Goal: Transaction & Acquisition: Purchase product/service

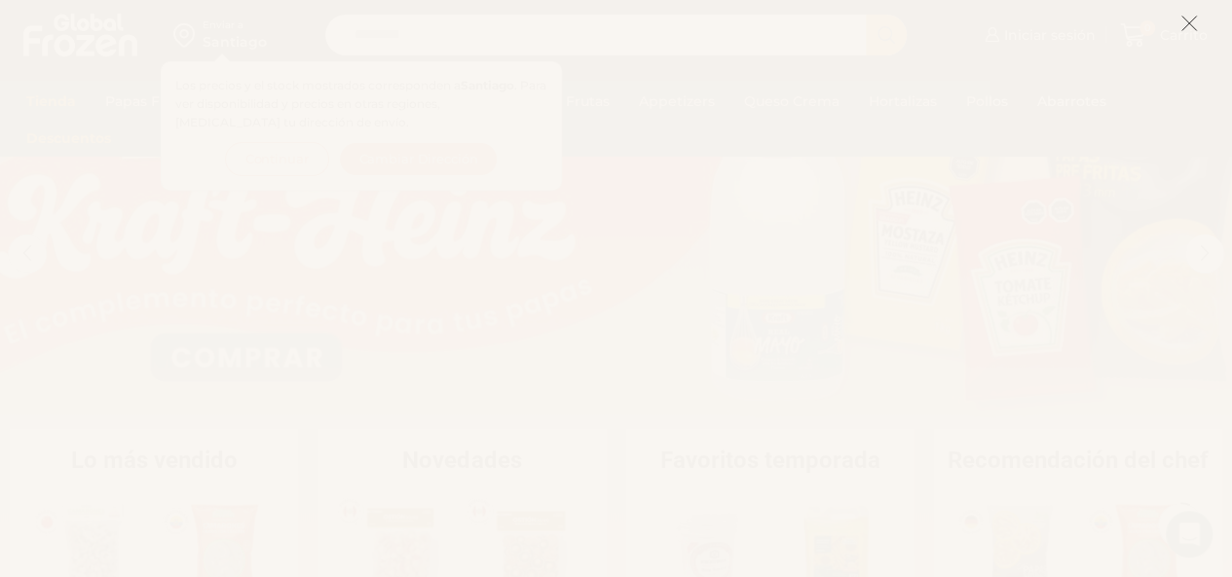
scroll to position [146, 0]
click at [1183, 20] on icon at bounding box center [1189, 24] width 18 height 18
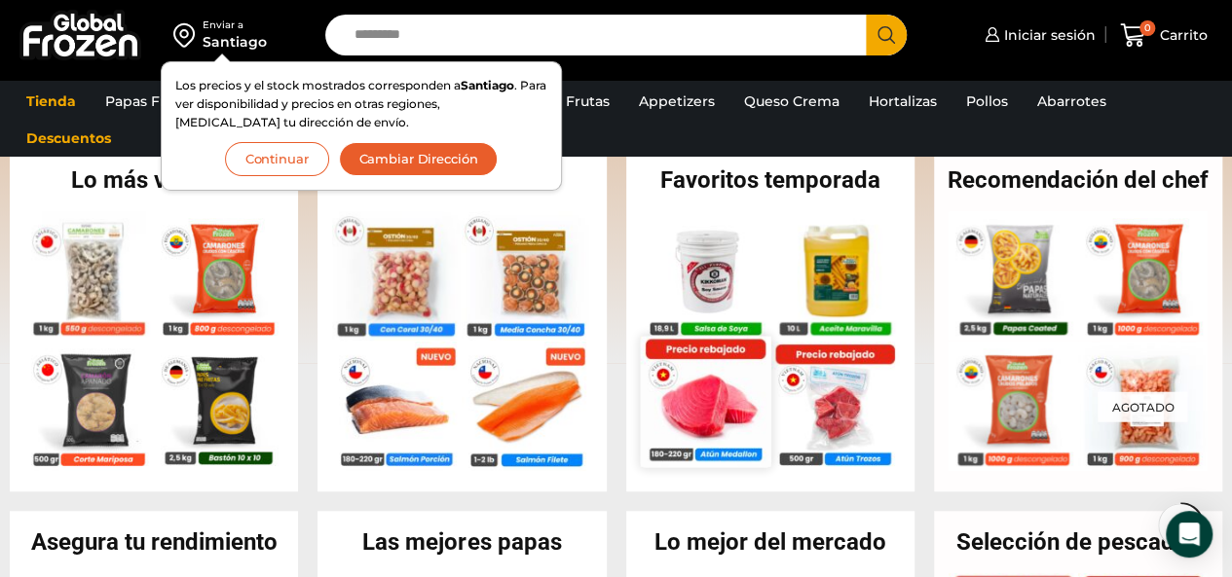
scroll to position [425, 0]
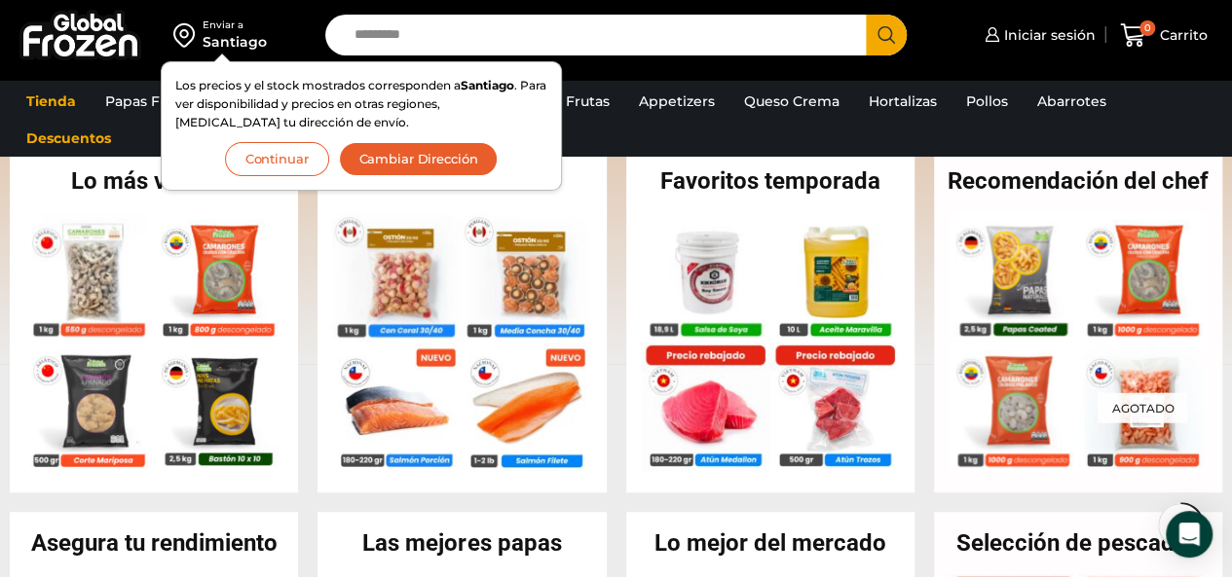
click at [270, 154] on button "Continuar" at bounding box center [277, 159] width 104 height 34
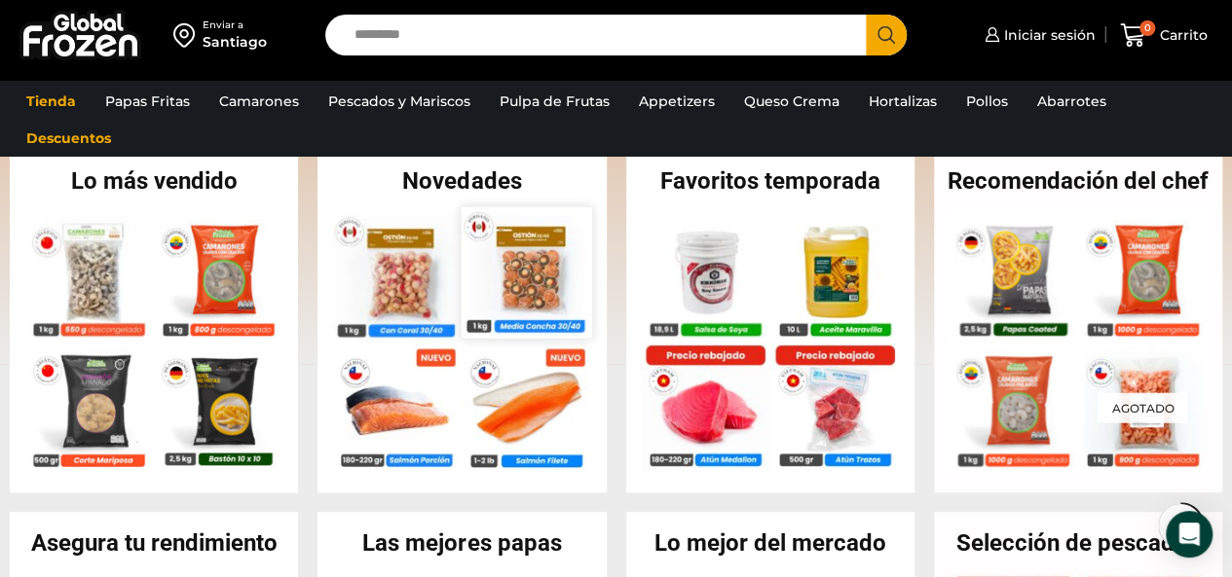
click at [529, 255] on img at bounding box center [526, 271] width 130 height 130
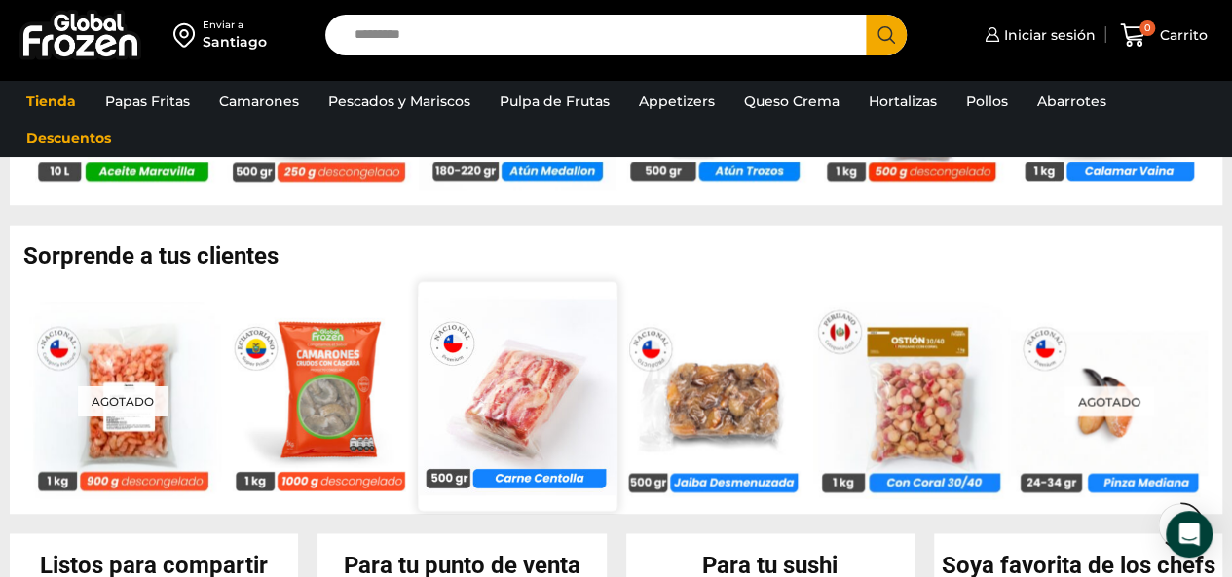
scroll to position [1403, 0]
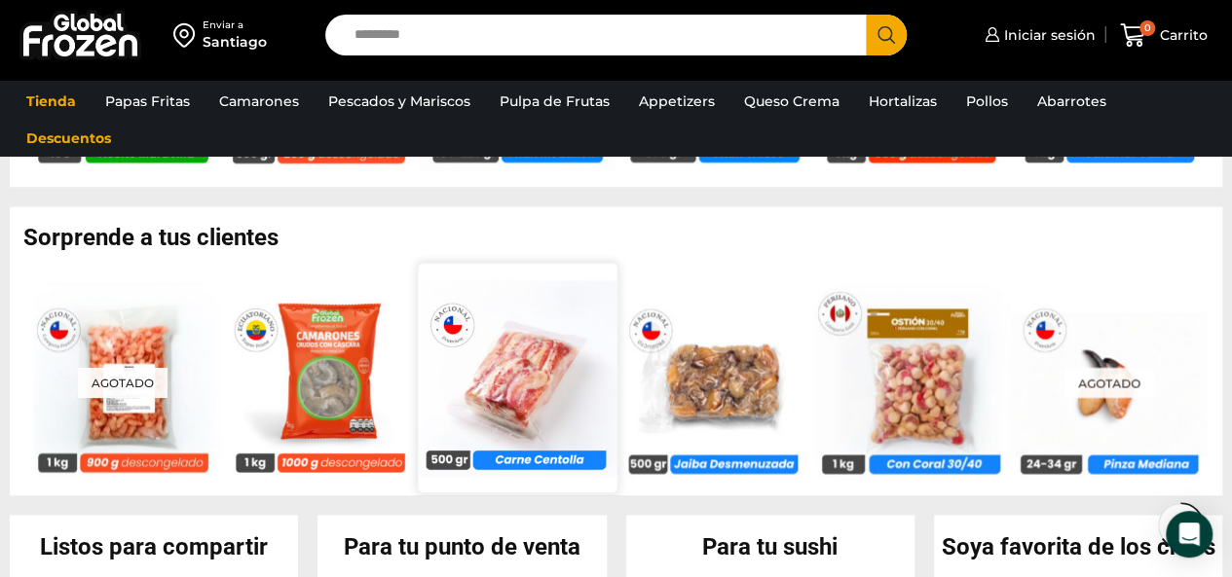
click at [526, 344] on img at bounding box center [517, 376] width 199 height 199
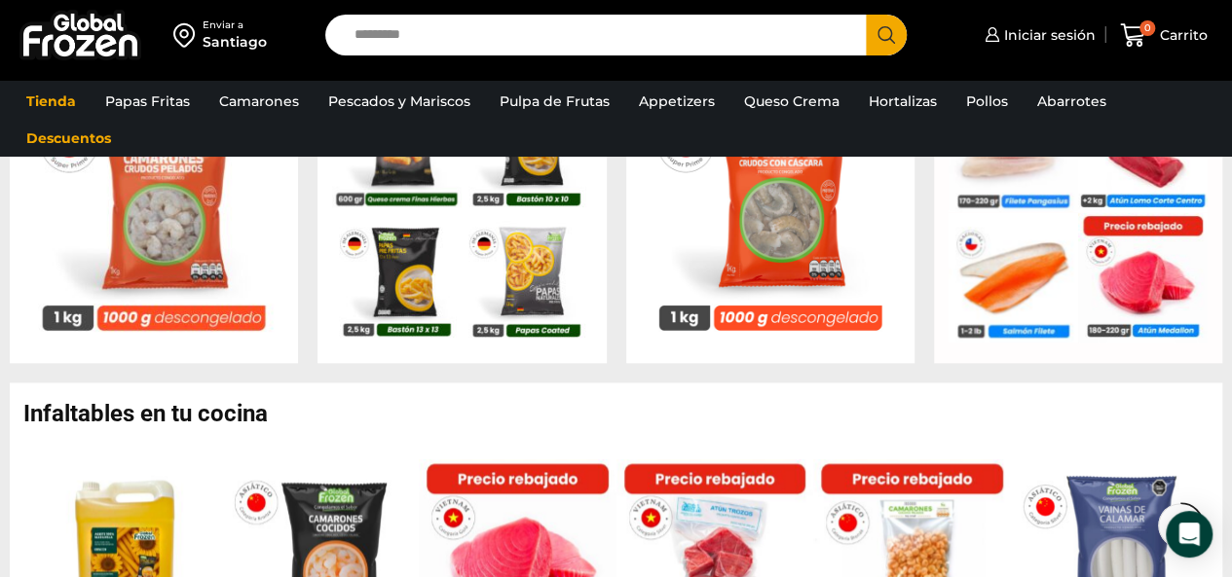
scroll to position [916, 0]
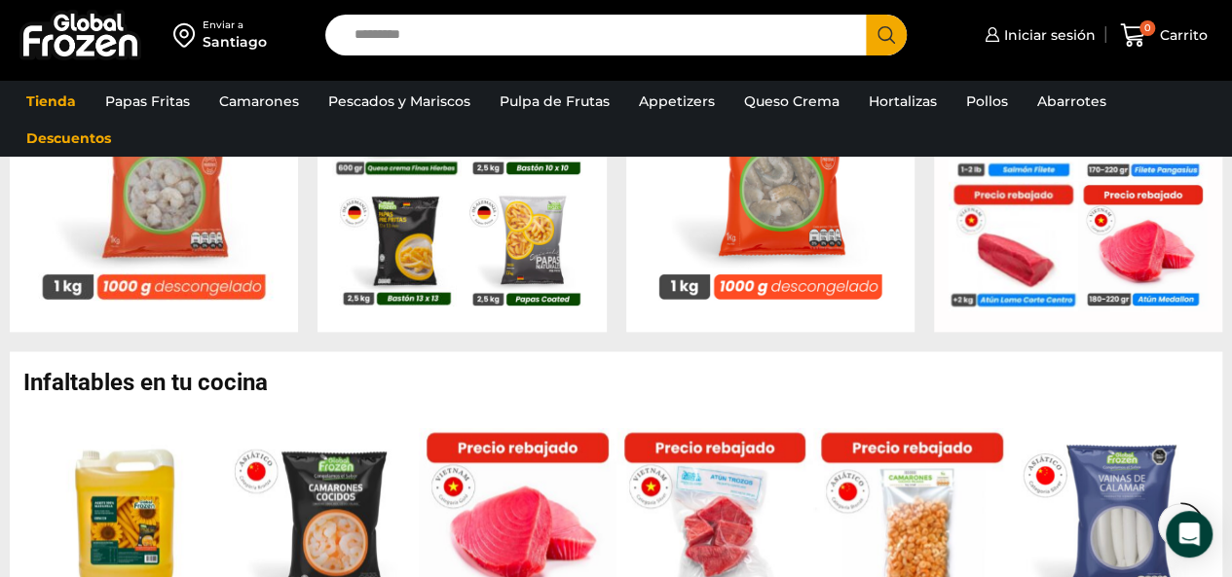
scroll to position [1007, 0]
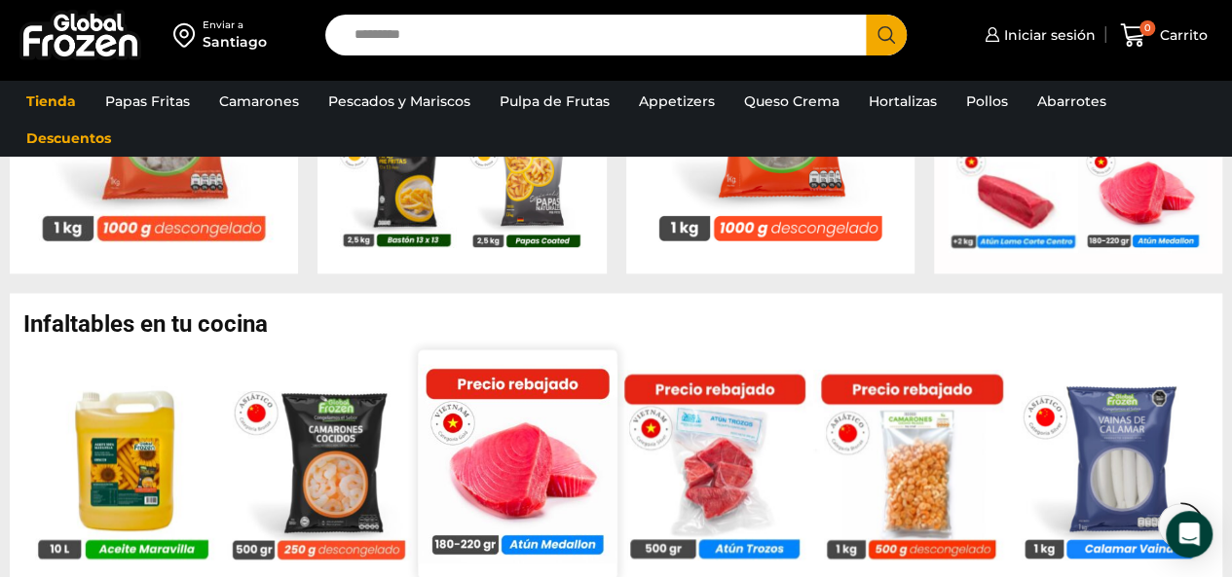
click at [540, 421] on img at bounding box center [517, 464] width 199 height 199
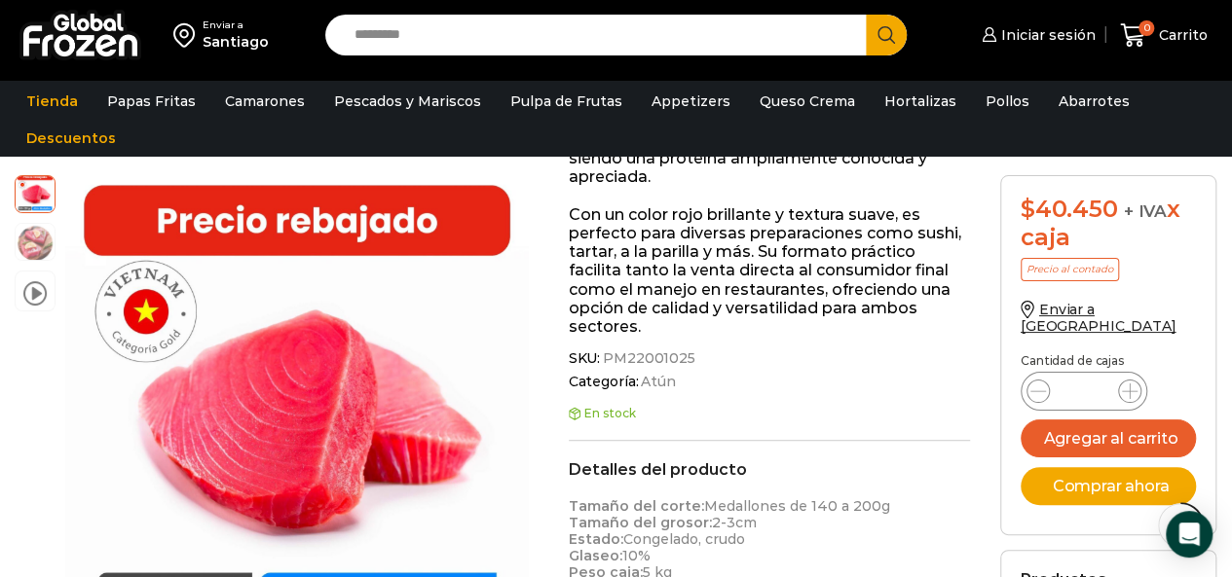
scroll to position [364, 0]
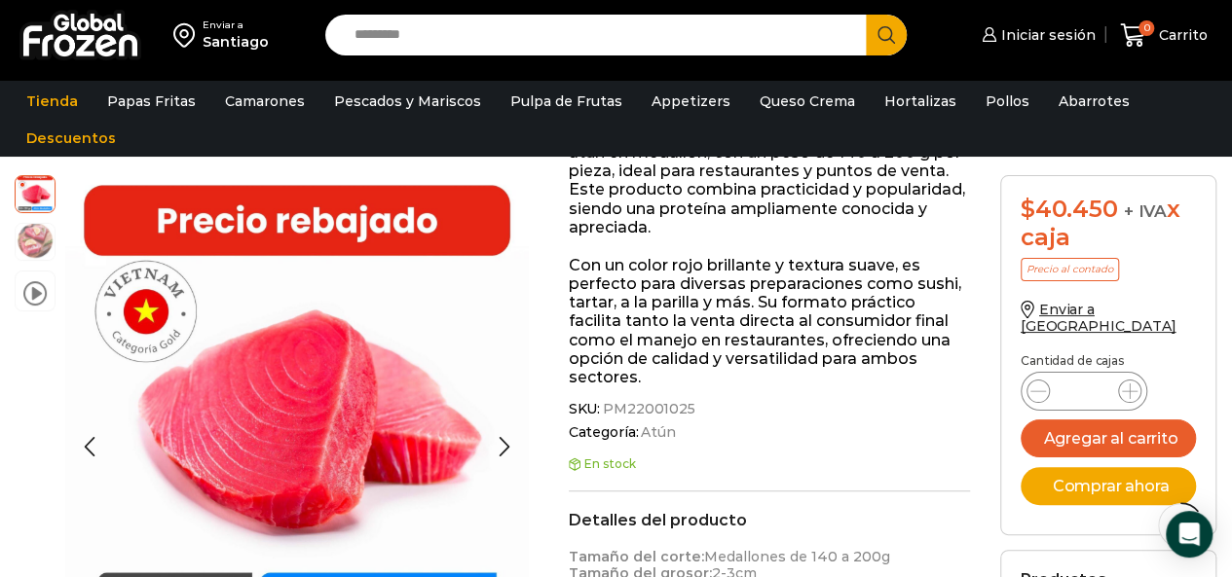
click at [32, 240] on img at bounding box center [35, 240] width 39 height 39
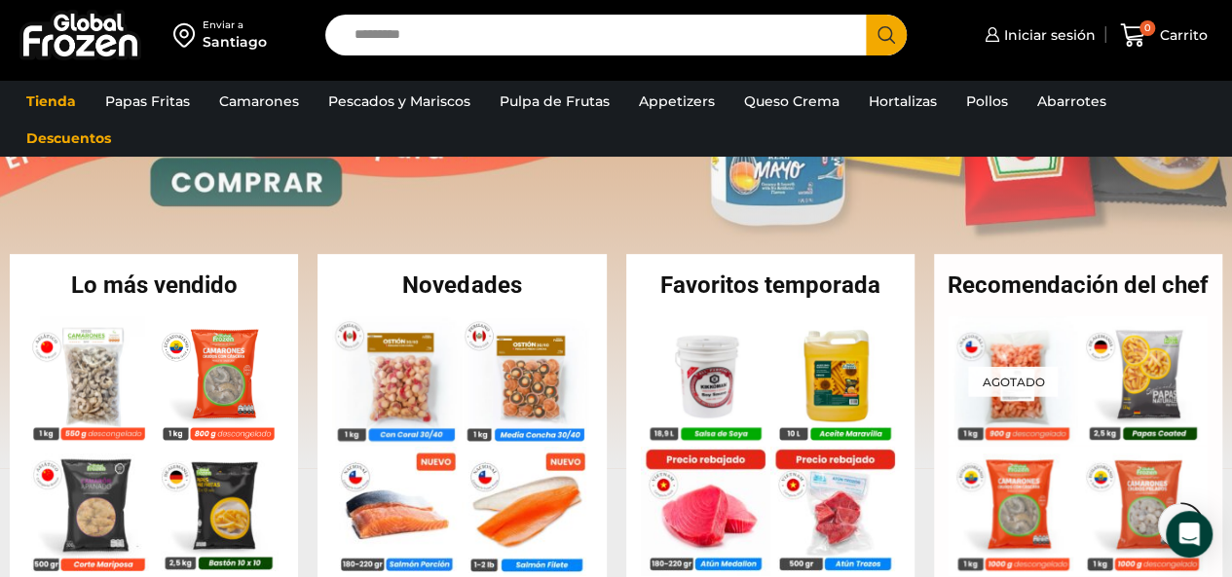
scroll to position [402, 0]
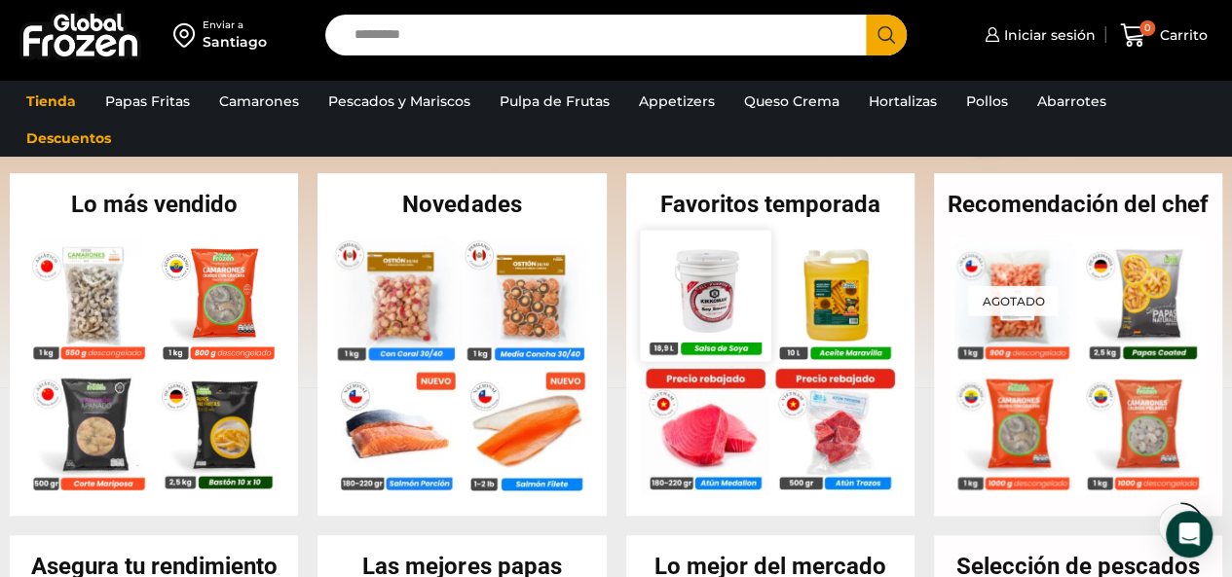
click at [701, 294] on img at bounding box center [705, 295] width 130 height 130
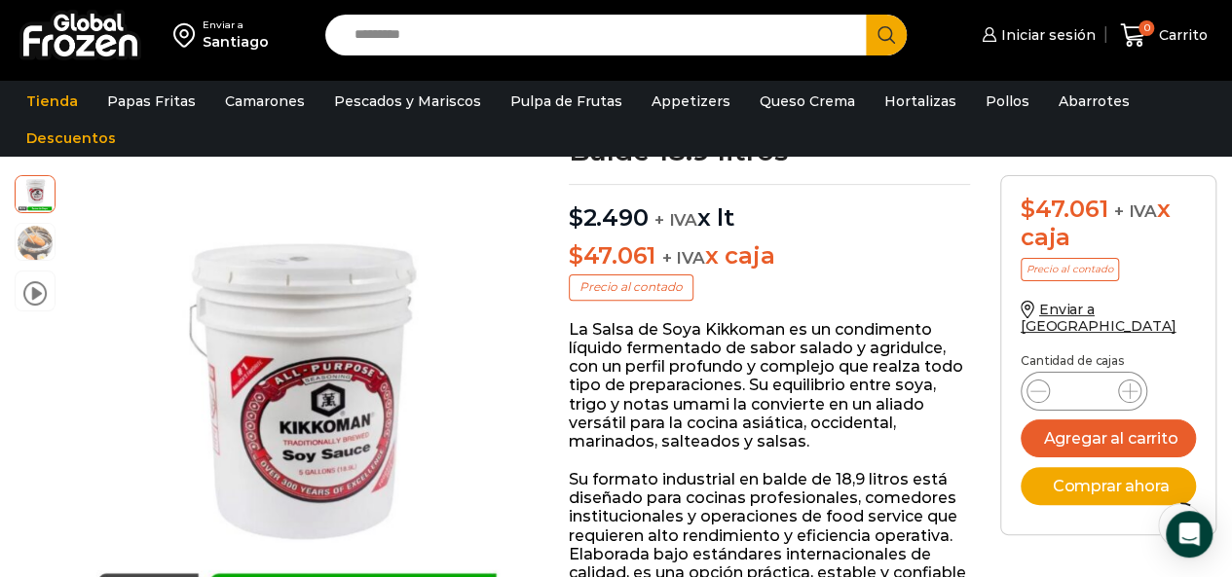
scroll to position [189, 0]
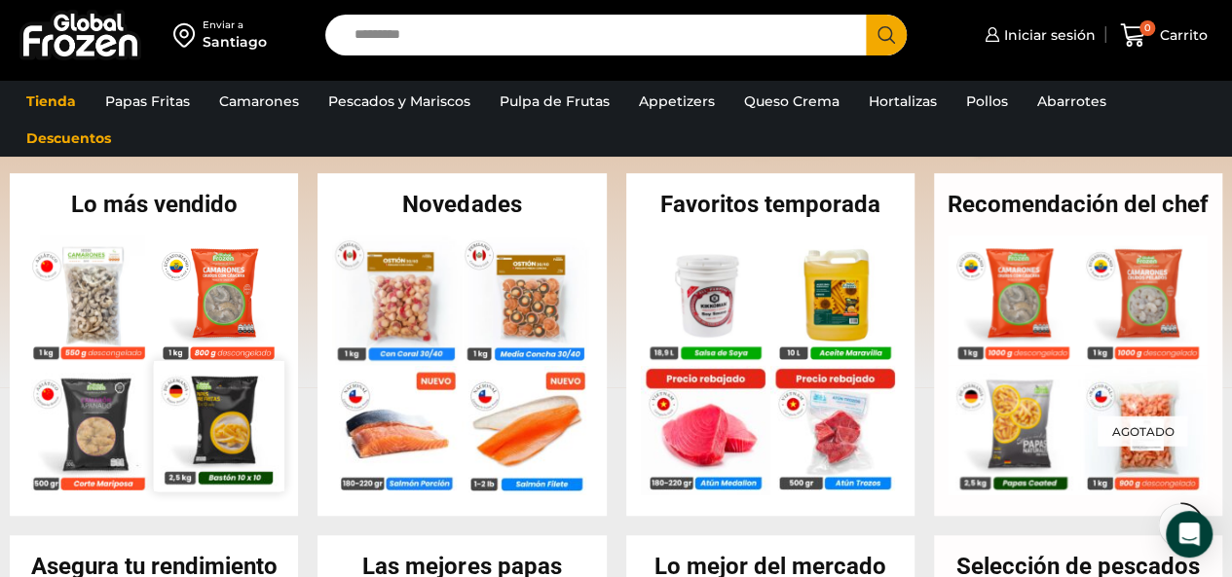
click at [233, 431] on img at bounding box center [219, 425] width 130 height 130
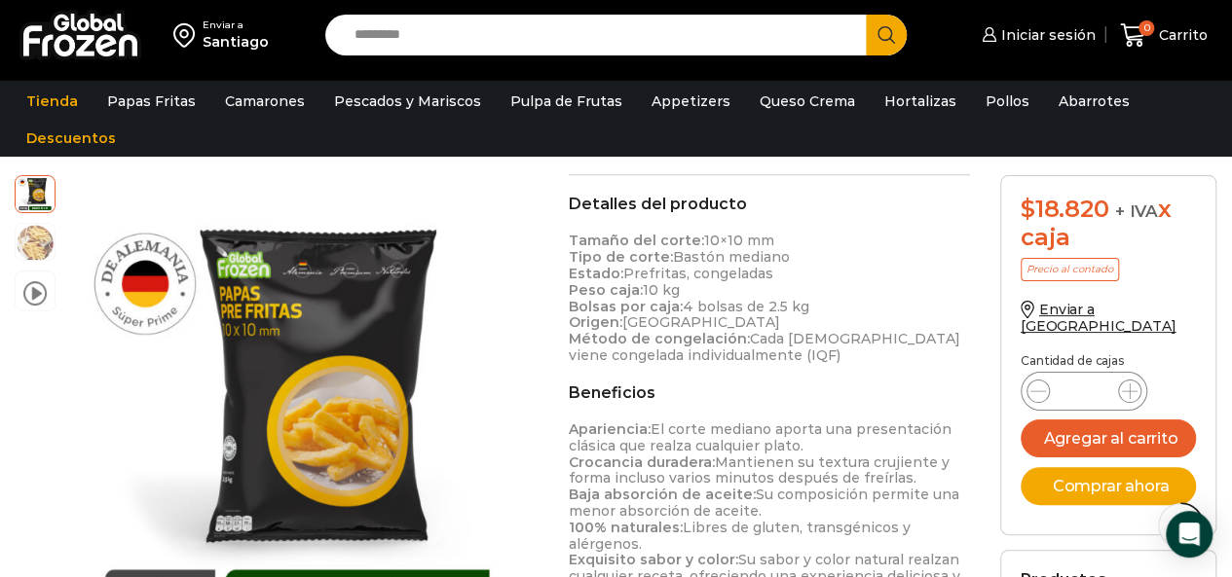
scroll to position [909, 0]
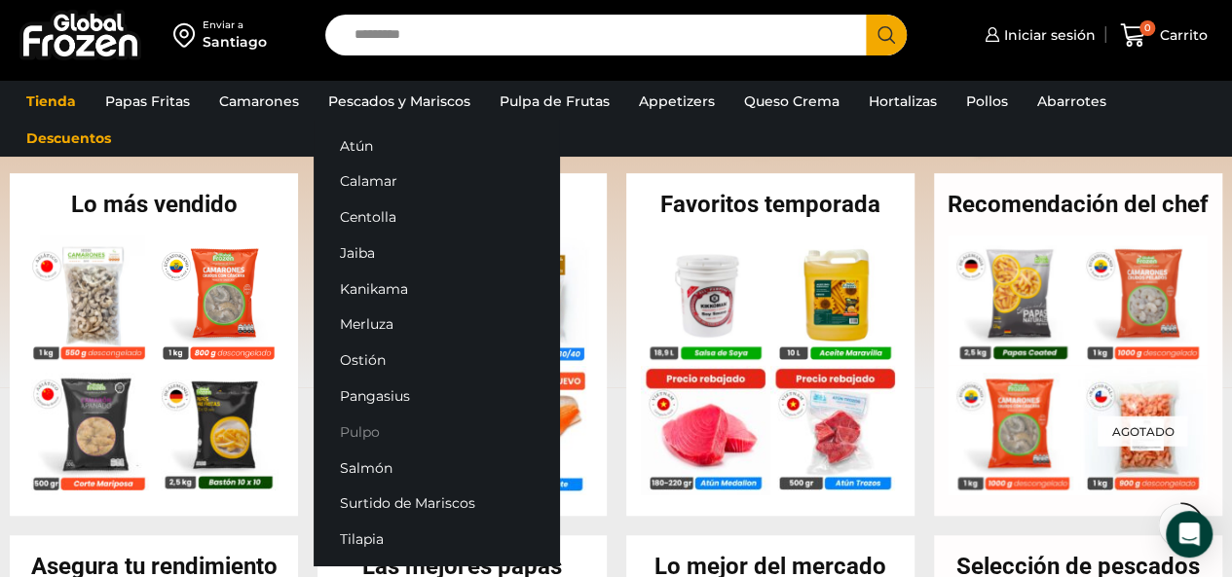
click at [351, 427] on link "Pulpo" at bounding box center [435, 432] width 245 height 36
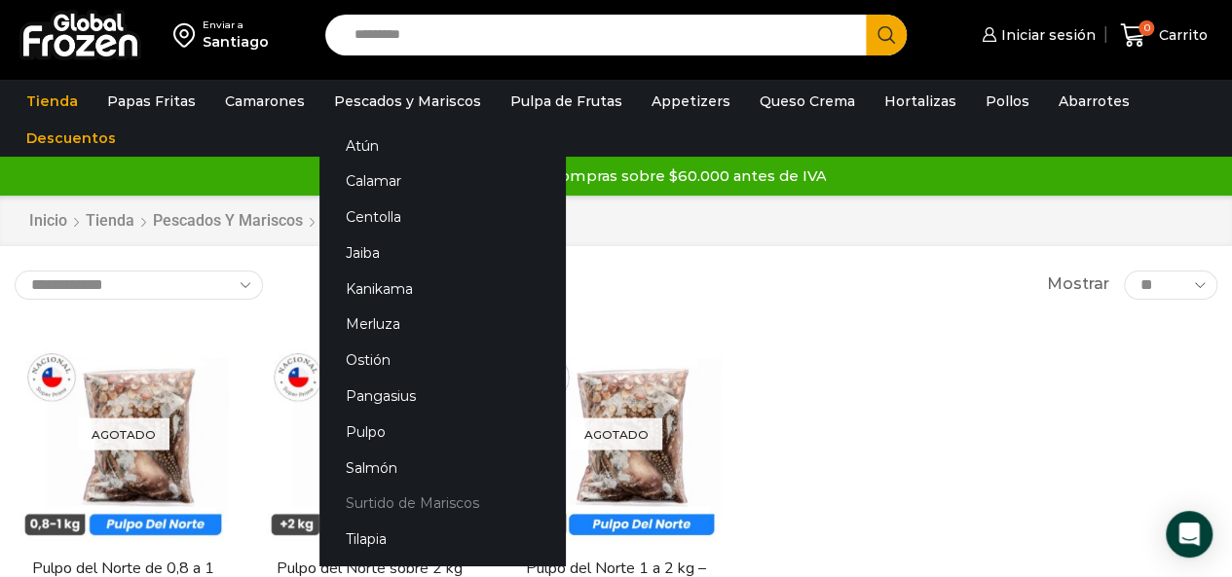
click at [374, 495] on link "Surtido de Mariscos" at bounding box center [441, 504] width 245 height 36
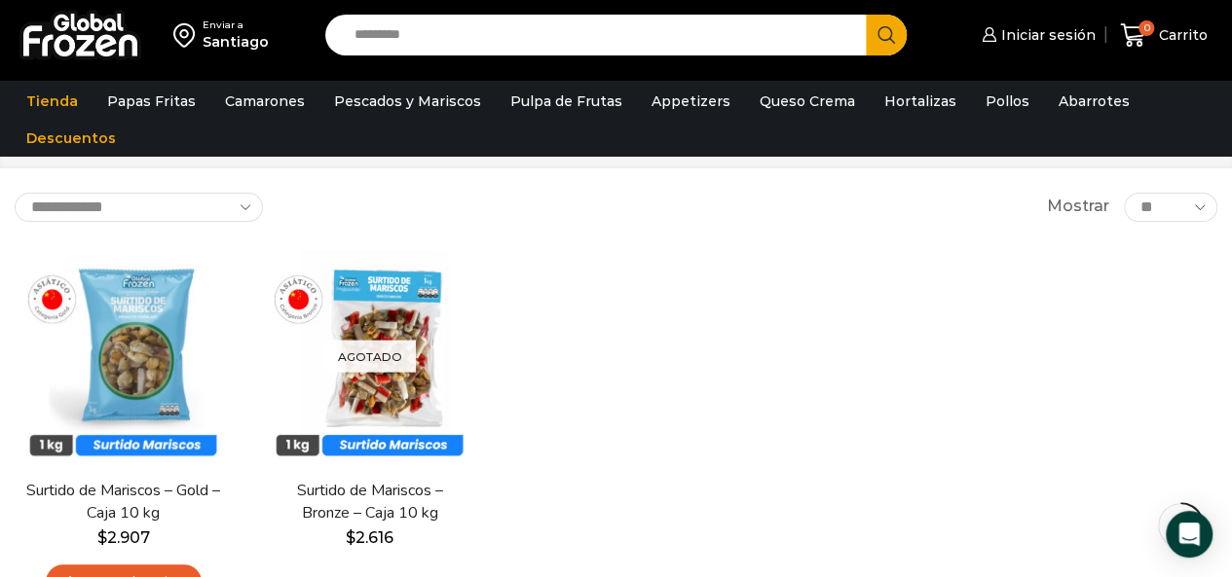
scroll to position [152, 0]
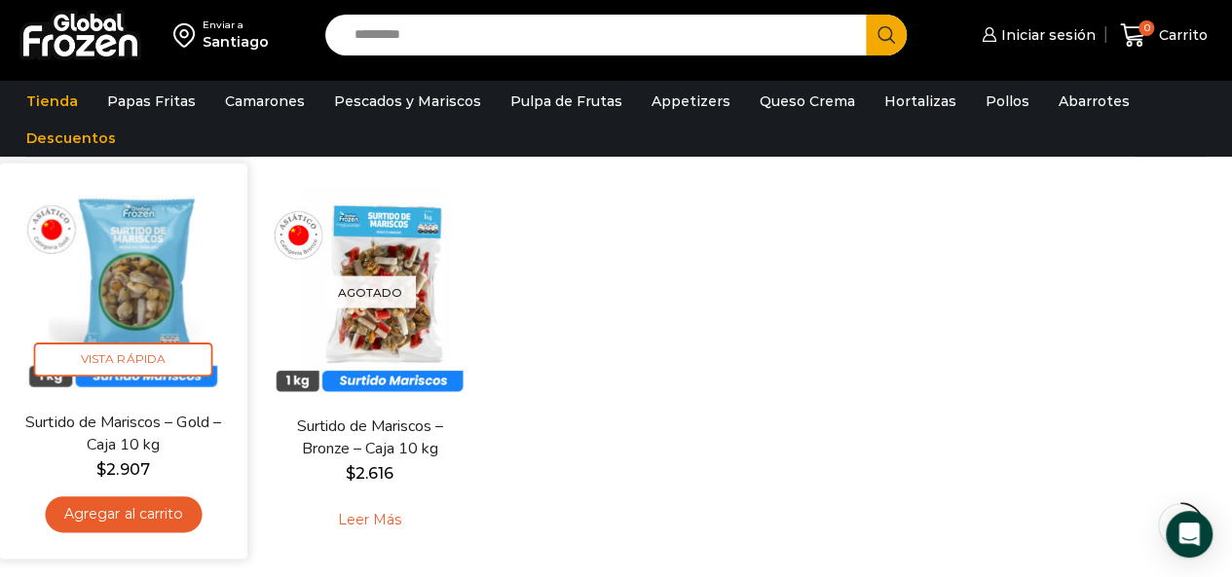
click at [134, 265] on img at bounding box center [123, 286] width 219 height 219
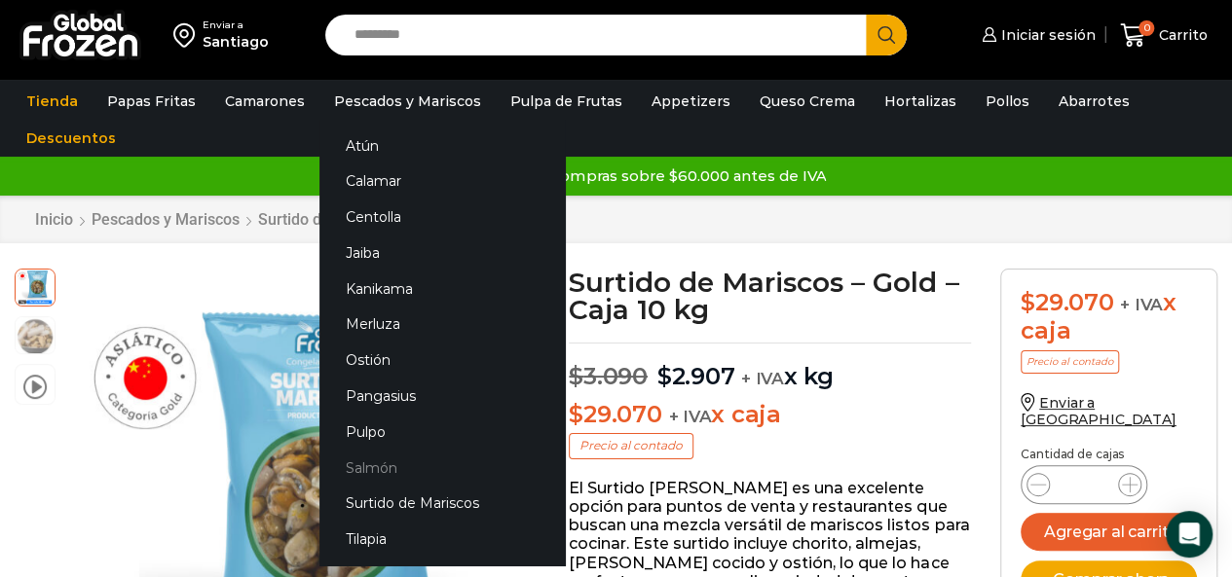
click at [365, 462] on link "Salmón" at bounding box center [441, 468] width 245 height 36
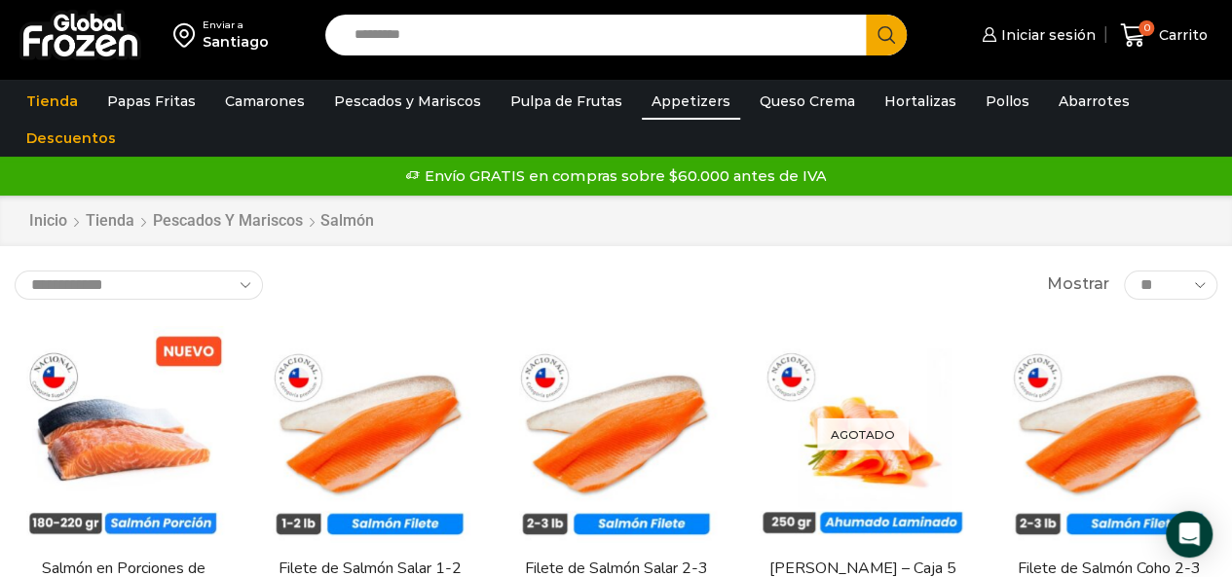
click at [691, 96] on link "Appetizers" at bounding box center [691, 101] width 98 height 37
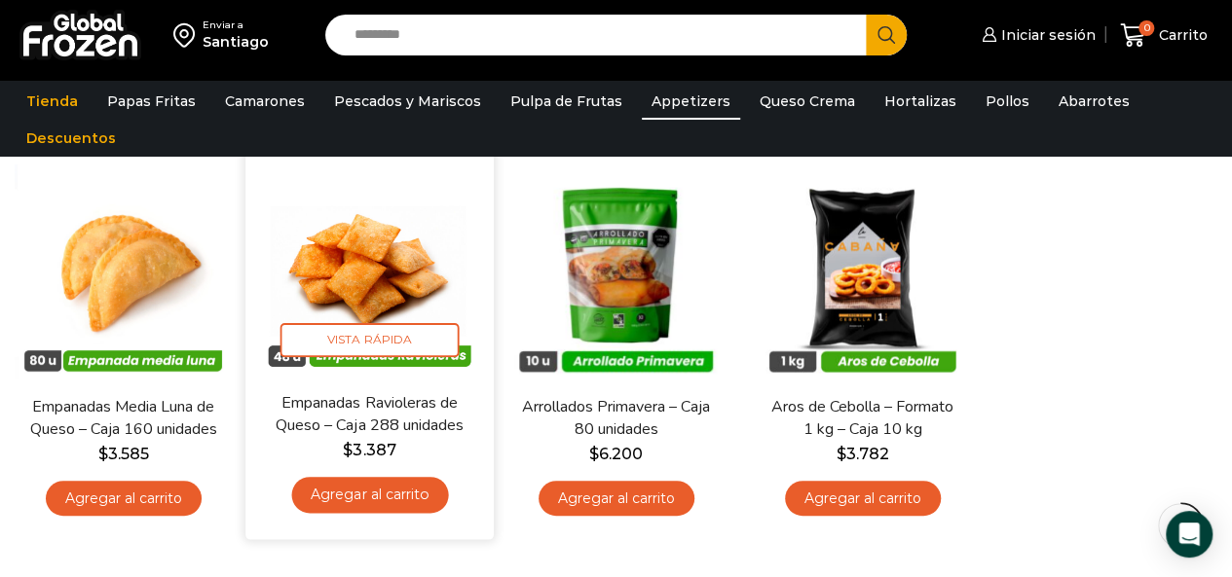
scroll to position [184, 0]
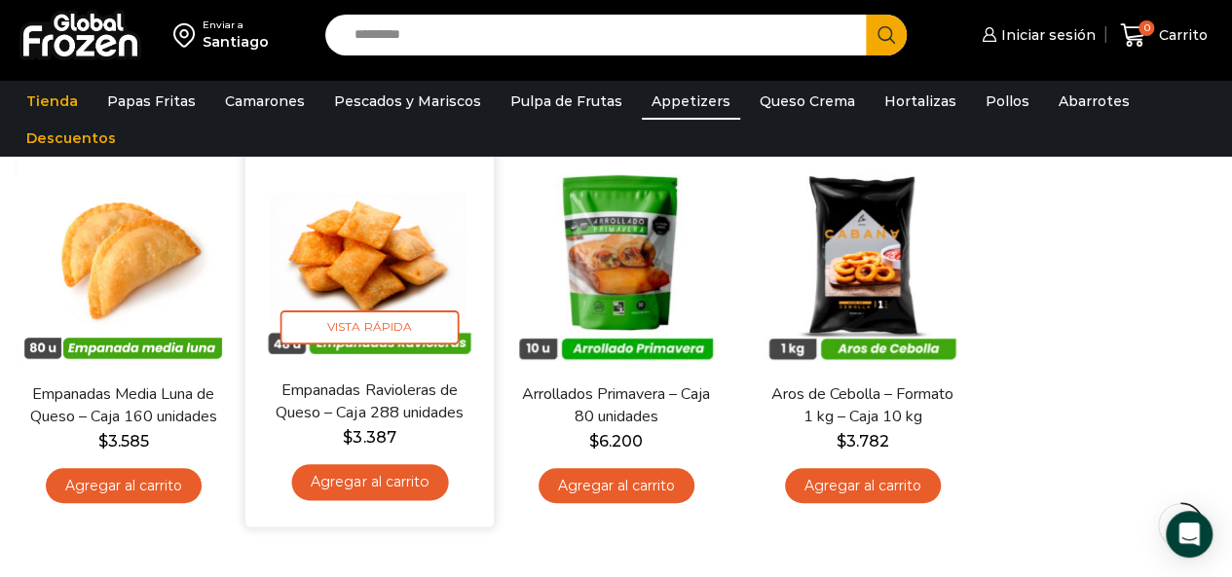
click at [364, 254] on img at bounding box center [369, 254] width 219 height 219
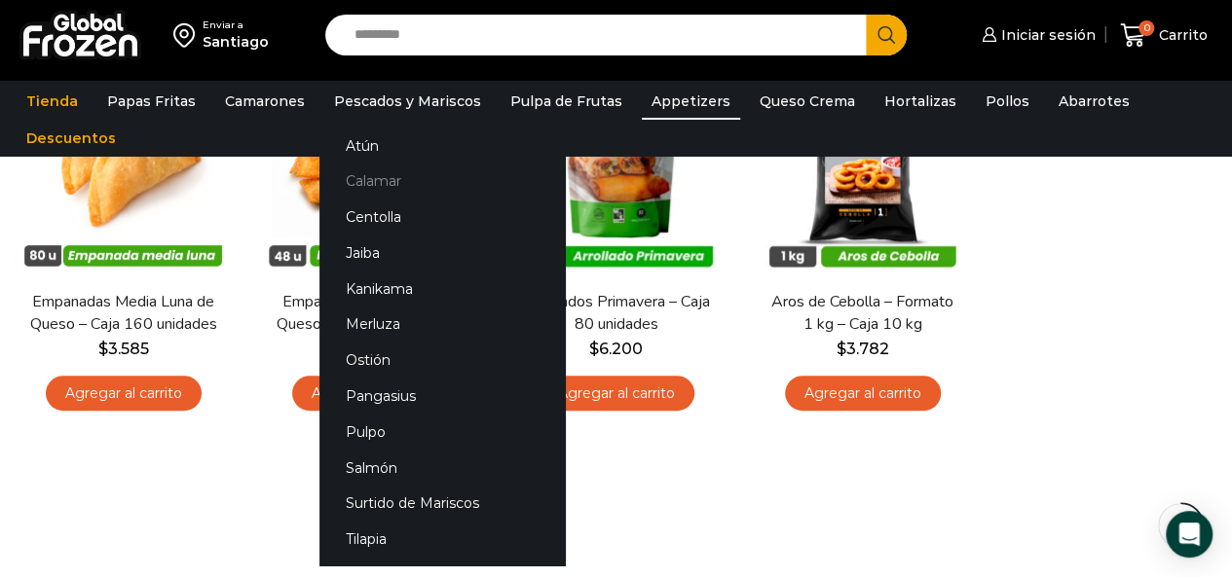
scroll to position [183, 0]
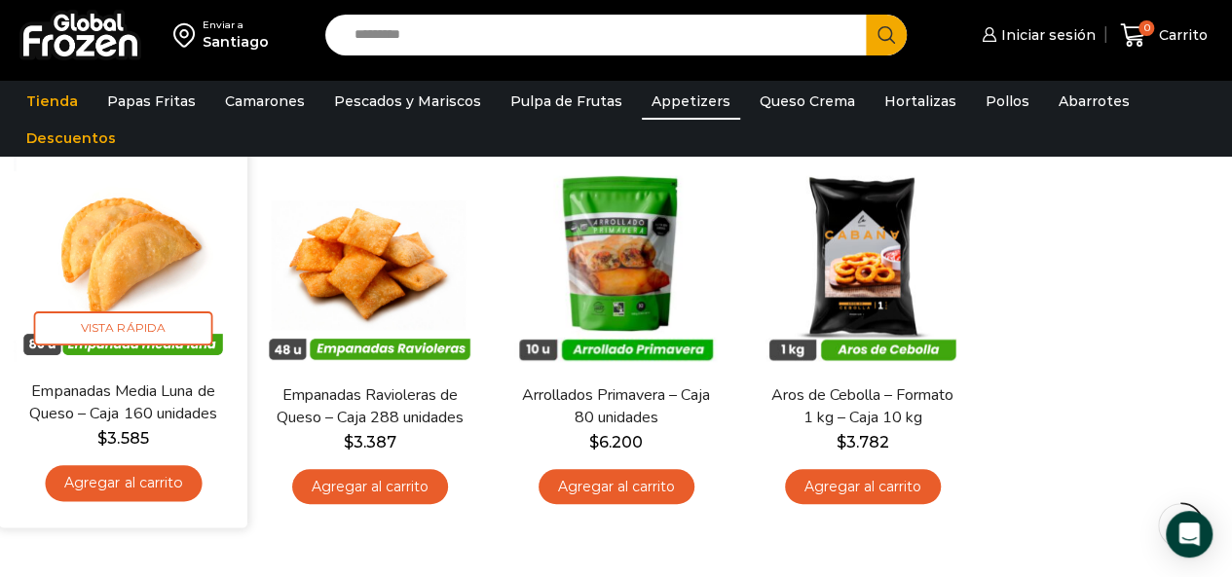
click at [164, 256] on img at bounding box center [123, 255] width 219 height 219
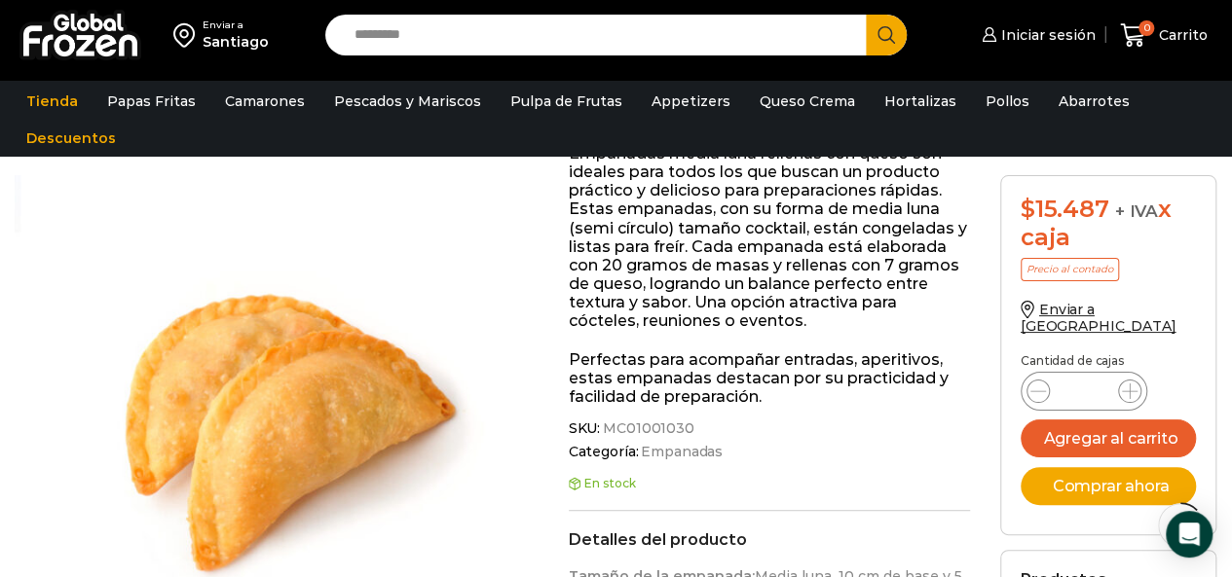
scroll to position [386, 0]
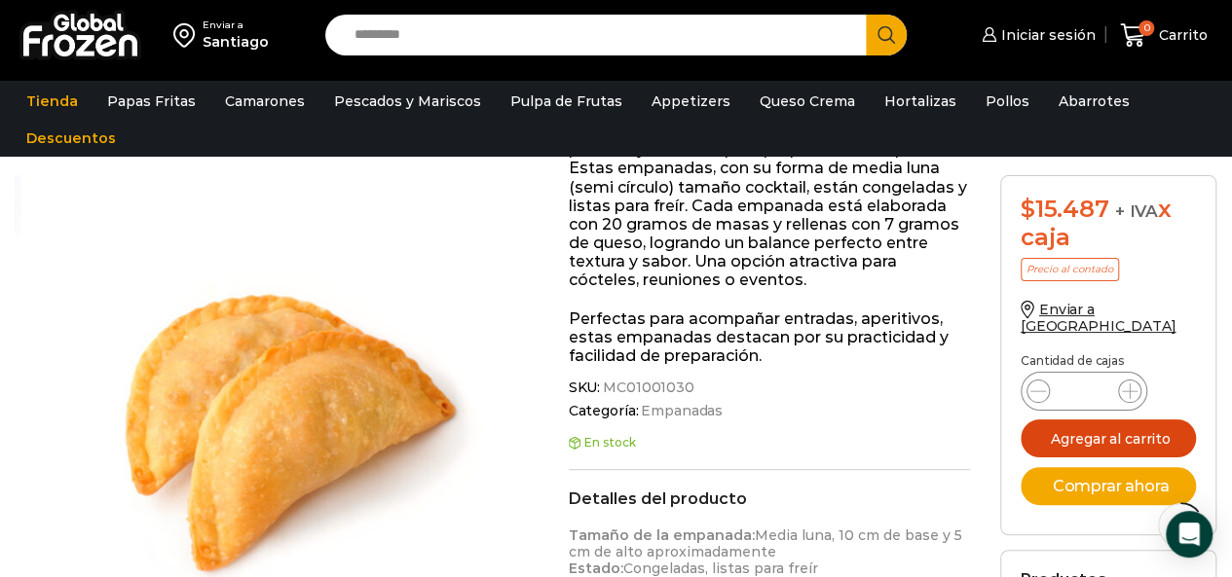
click at [1079, 420] on button "Agregar al carrito" at bounding box center [1107, 439] width 175 height 38
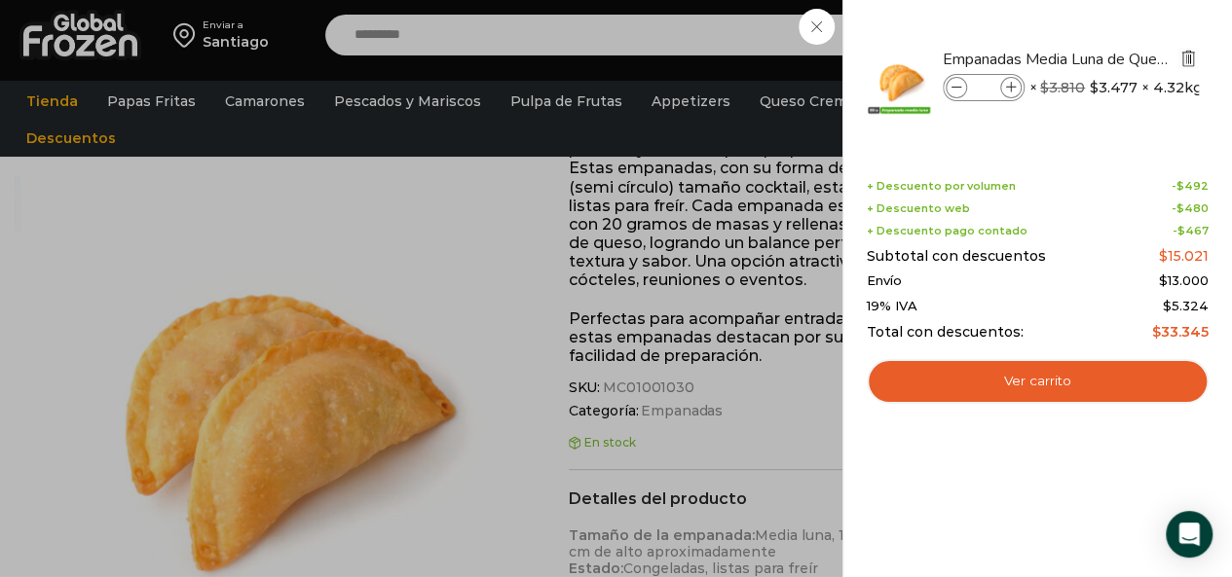
click at [1186, 59] on img "Eliminar Empanadas Media Luna de Queso - Caja 160 unidades del carrito" at bounding box center [1188, 59] width 18 height 18
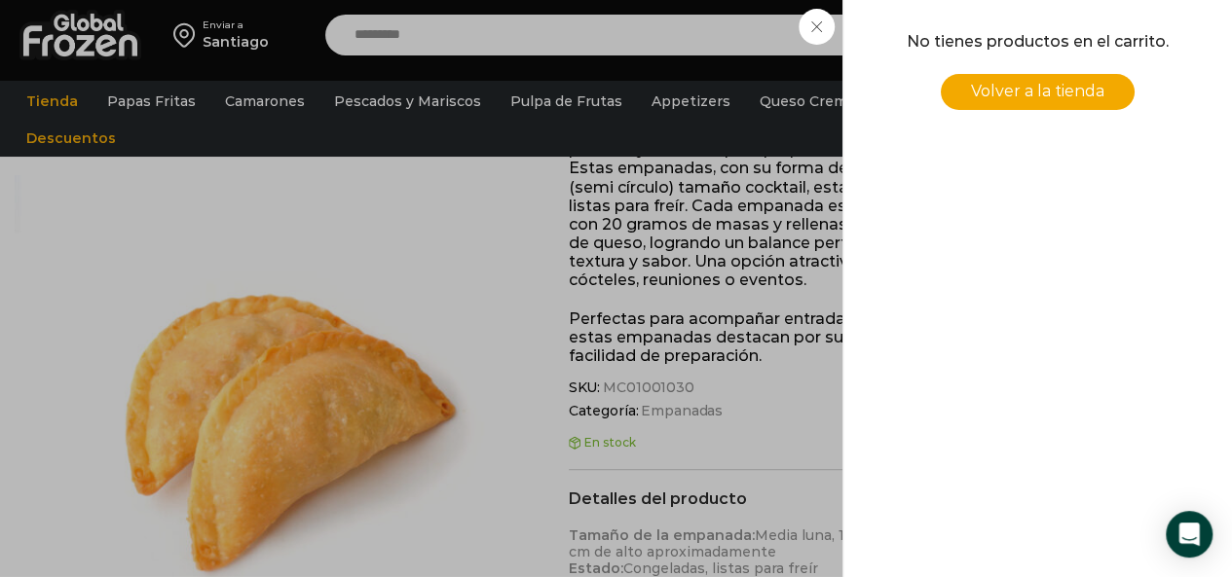
click at [1115, 25] on div "0 Carrito 0 0 Shopping Cart No tienes productos en el carrito. Volver a la tien…" at bounding box center [1163, 36] width 97 height 46
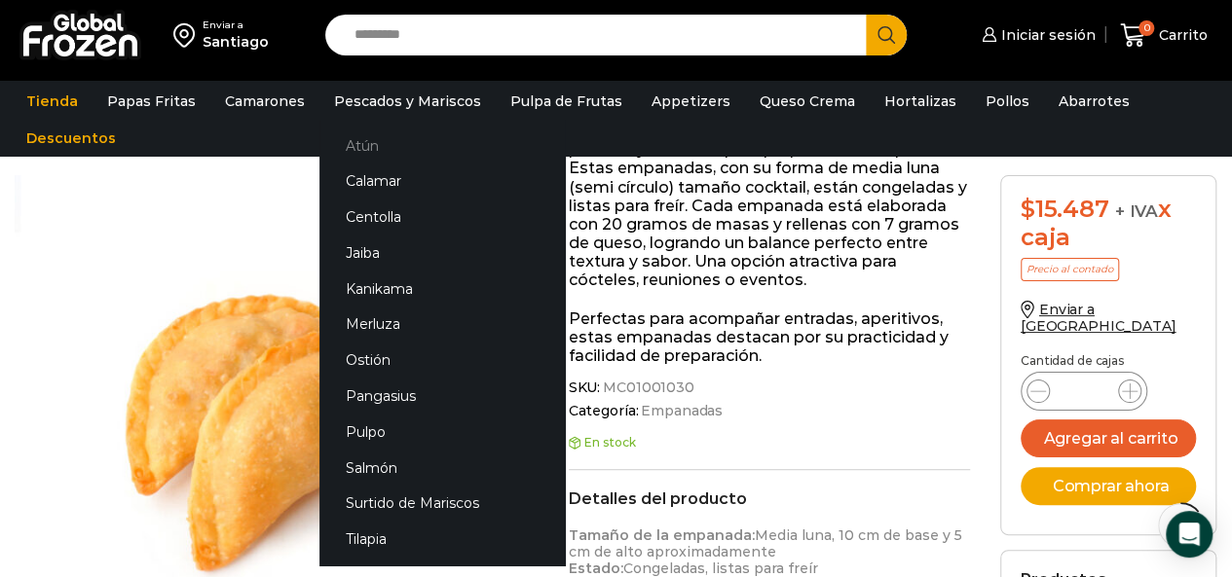
click at [408, 137] on link "Atún" at bounding box center [441, 146] width 245 height 36
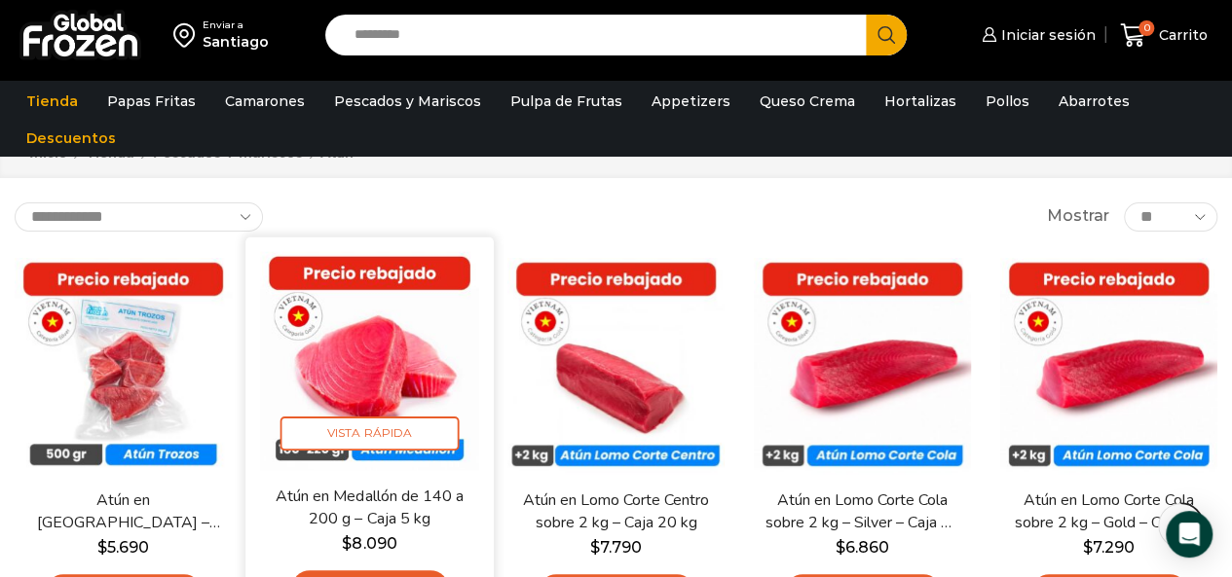
scroll to position [42, 0]
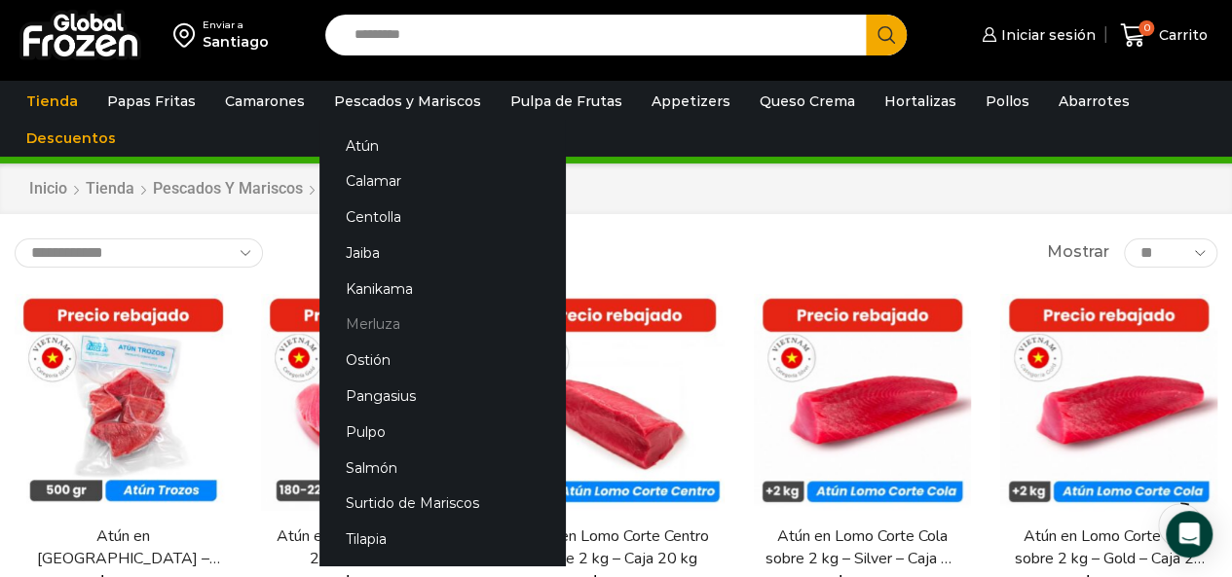
click at [369, 322] on link "Merluza" at bounding box center [441, 325] width 245 height 36
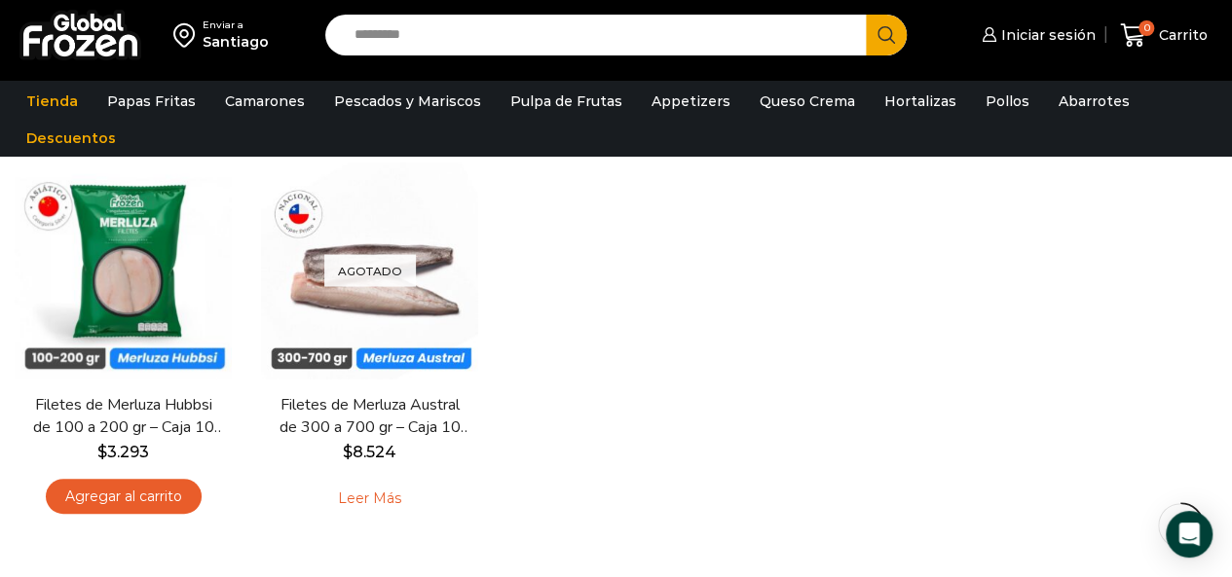
scroll to position [172, 0]
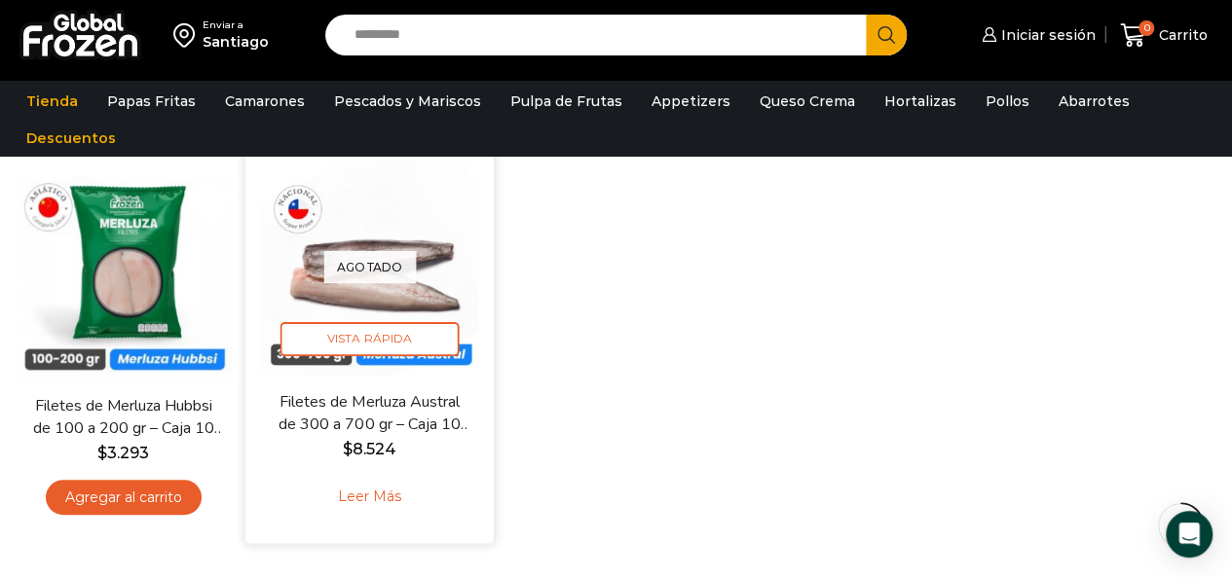
drag, startPoint x: 360, startPoint y: 493, endPoint x: 391, endPoint y: 513, distance: 37.3
click at [391, 513] on link "Leer más" at bounding box center [370, 497] width 124 height 42
click at [379, 501] on link "Leer más" at bounding box center [370, 497] width 124 height 42
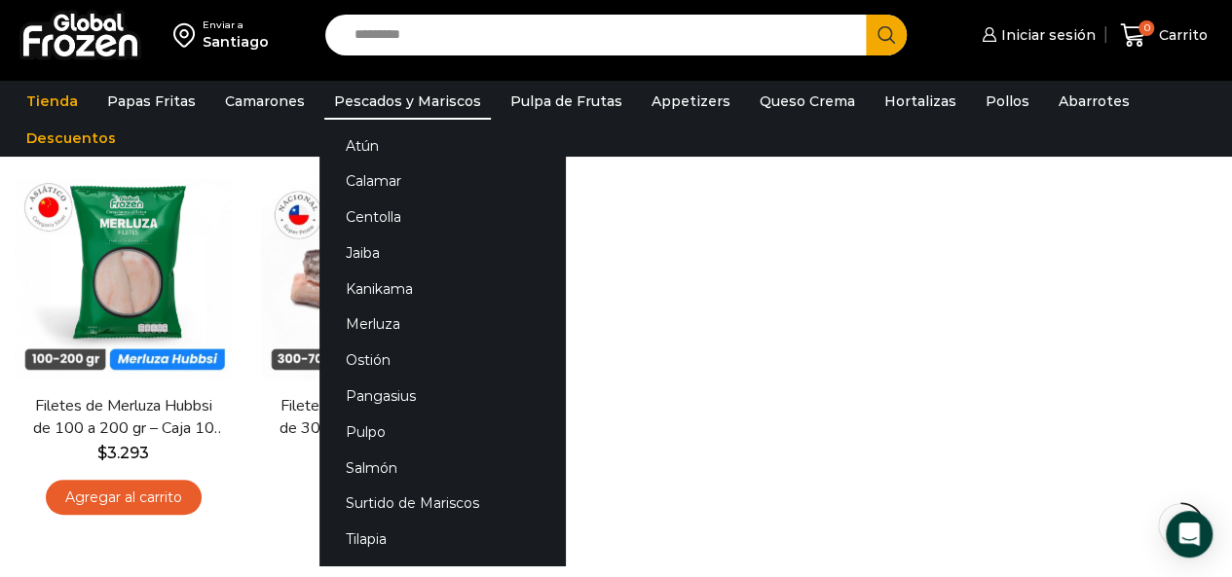
click at [411, 102] on link "Pescados y Mariscos" at bounding box center [407, 101] width 166 height 37
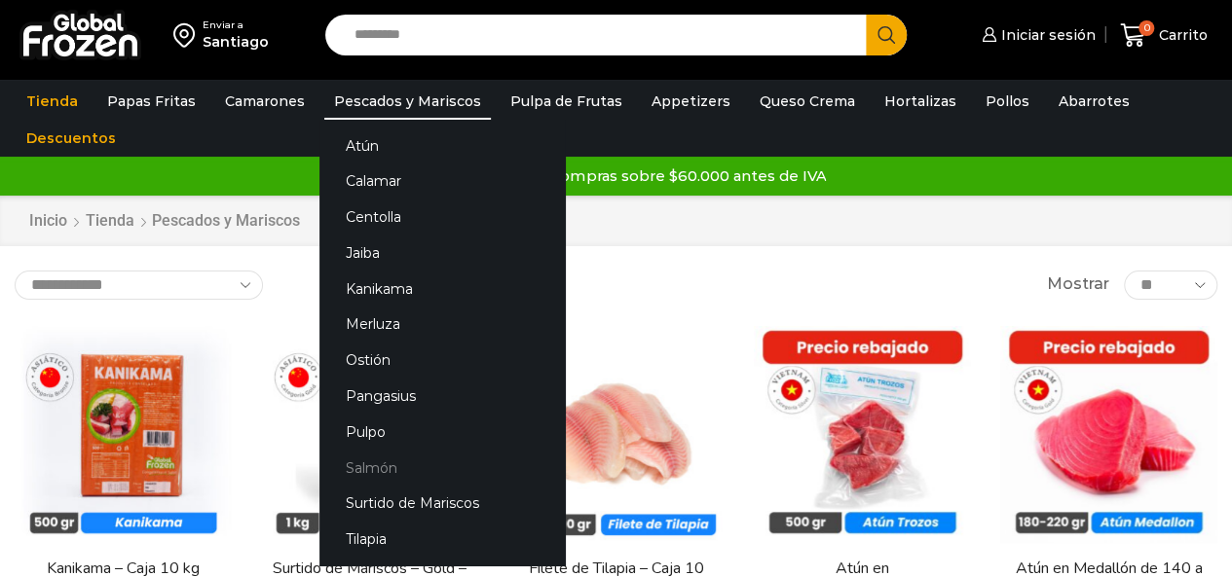
click at [393, 462] on link "Salmón" at bounding box center [441, 468] width 245 height 36
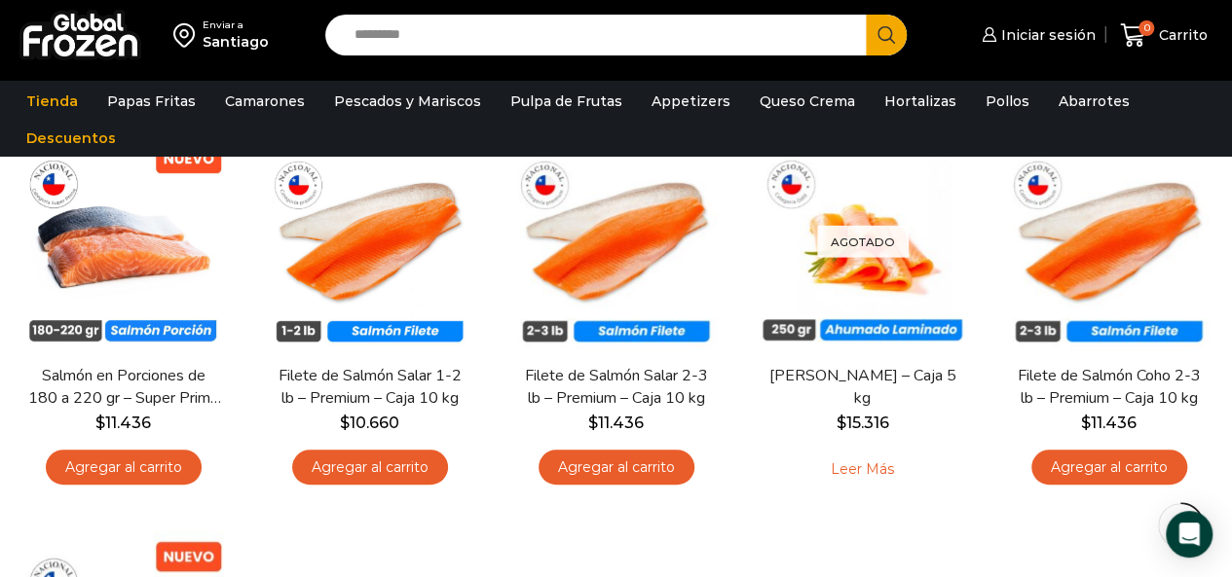
scroll to position [206, 0]
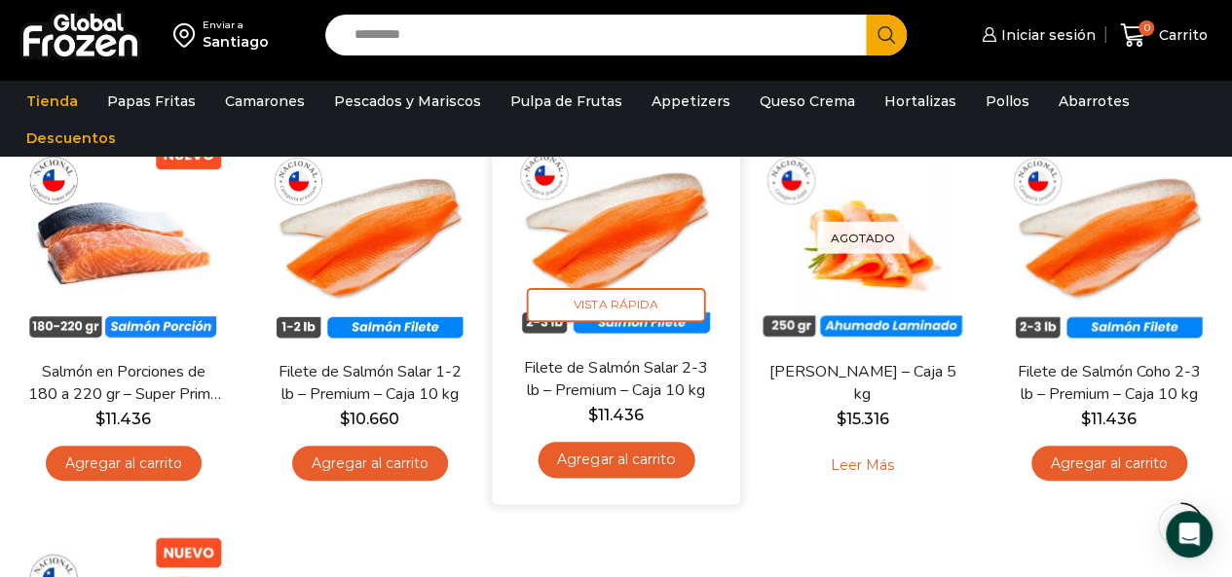
click at [623, 224] on img at bounding box center [615, 232] width 219 height 219
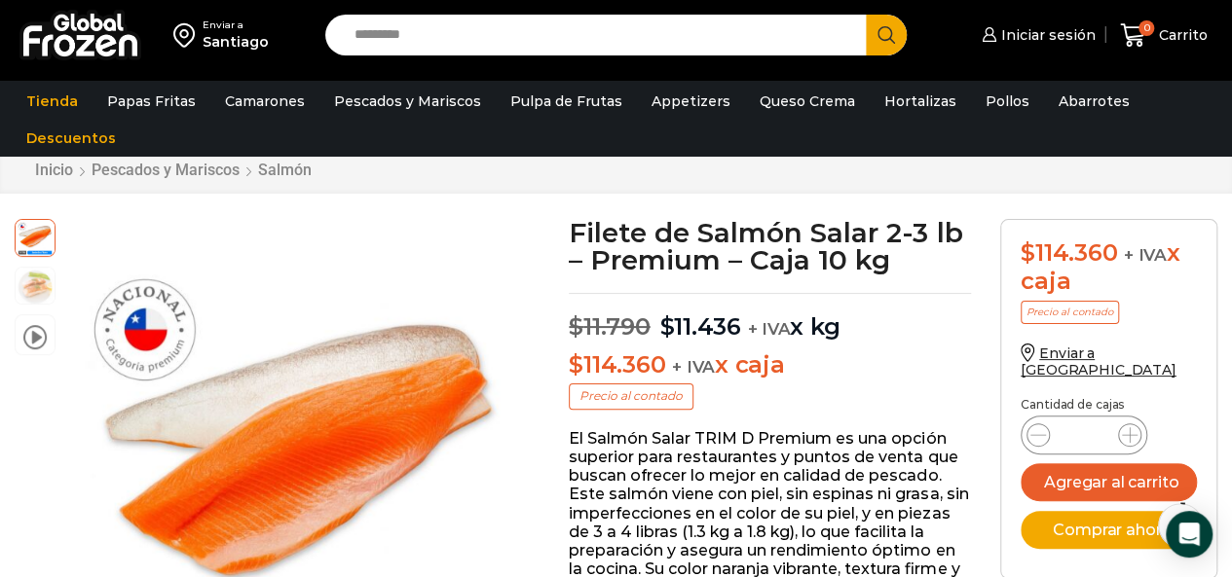
scroll to position [60, 0]
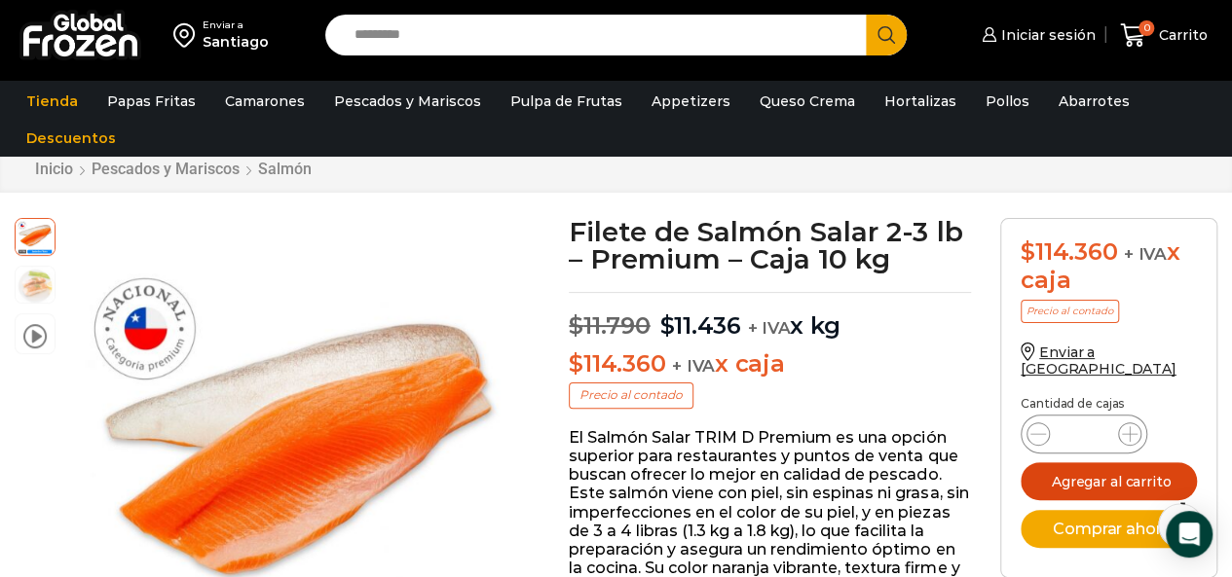
click at [1118, 462] on button "Agregar al carrito" at bounding box center [1108, 481] width 176 height 38
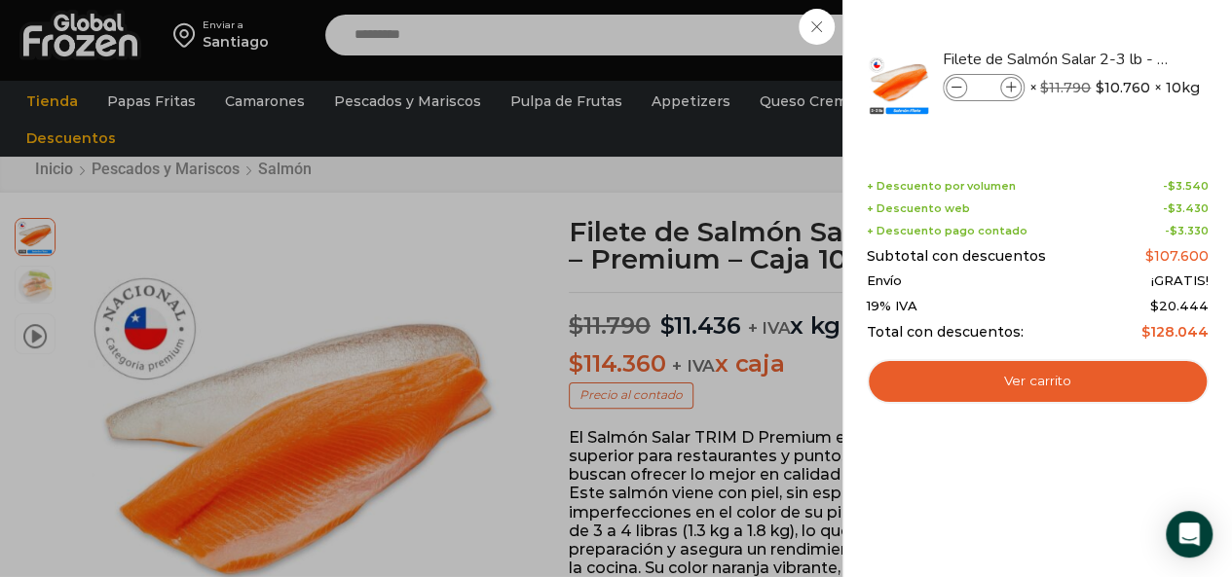
click at [1115, 24] on div "1 [GEOGRAPHIC_DATA] 1 1 Shopping Cart *" at bounding box center [1163, 36] width 97 height 46
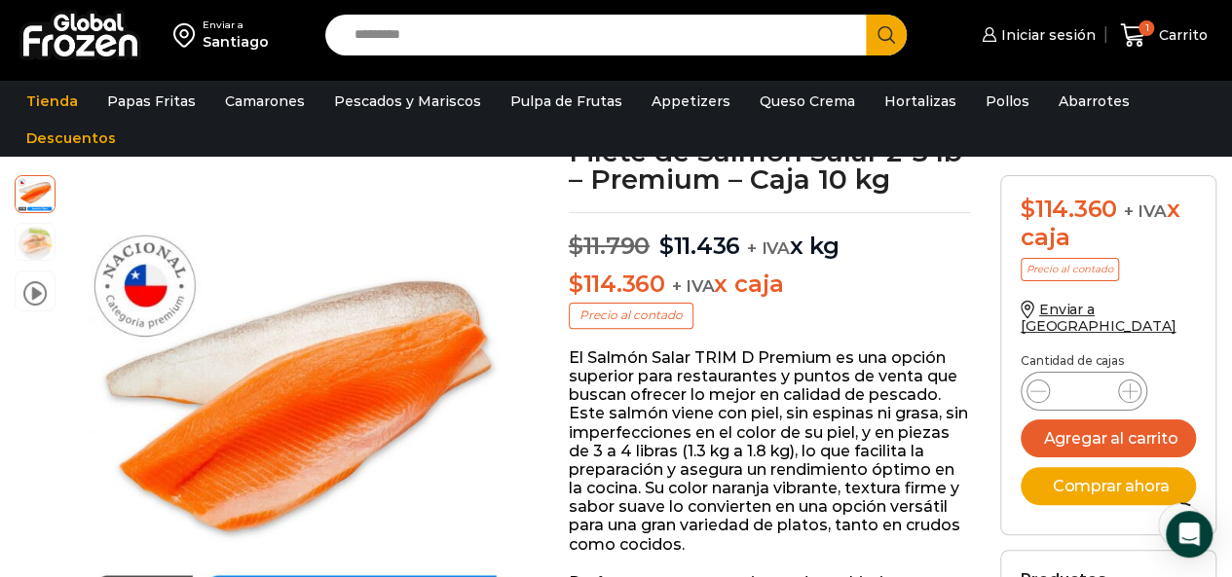
scroll to position [131, 0]
